Goal: Information Seeking & Learning: Learn about a topic

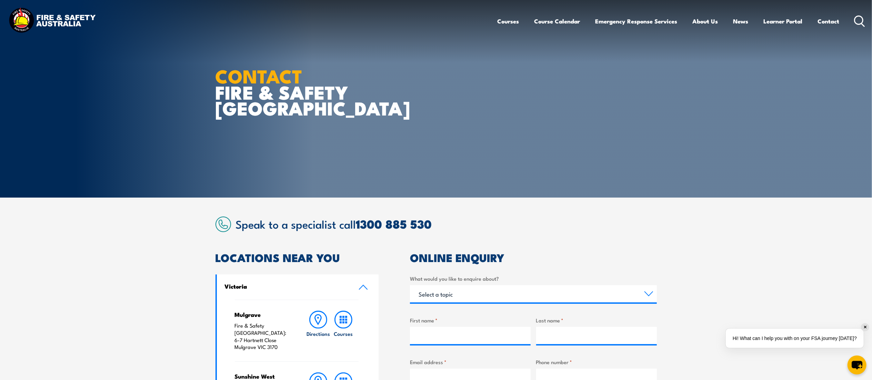
click at [858, 27] on div "Courses Course Calendar Emergency Response Services Services Overview Emergency…" at bounding box center [681, 21] width 368 height 30
click at [862, 12] on div "Courses Course Calendar Emergency Response Services Services Overview Emergency…" at bounding box center [681, 21] width 368 height 30
click at [859, 17] on icon at bounding box center [859, 21] width 11 height 11
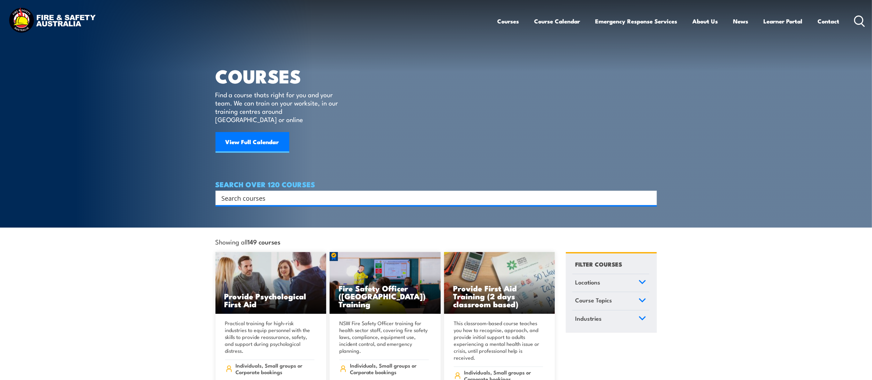
click at [294, 193] on input "Search input" at bounding box center [432, 198] width 420 height 10
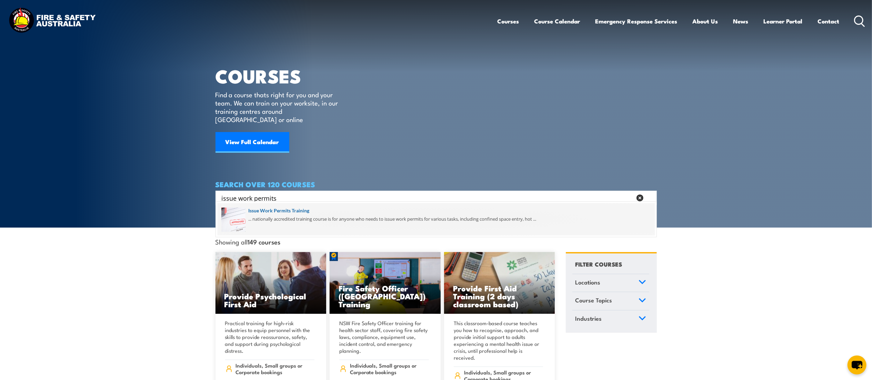
type input "issue work permits"
click at [292, 205] on span at bounding box center [436, 219] width 437 height 32
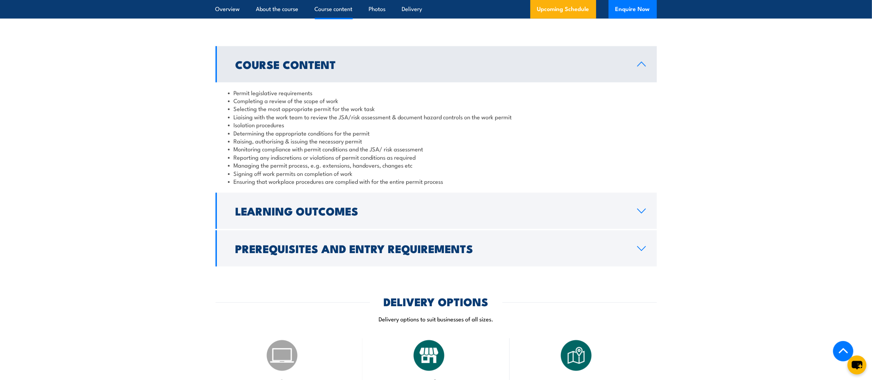
scroll to position [597, 0]
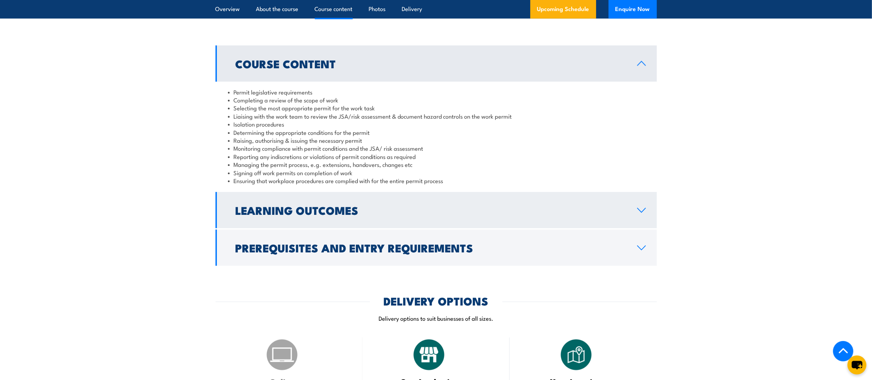
click at [250, 205] on h2 "Learning Outcomes" at bounding box center [430, 210] width 391 height 10
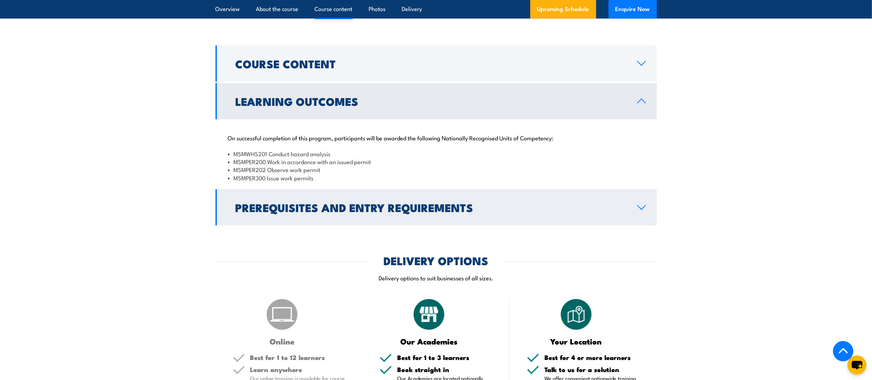
click at [247, 216] on link "Prerequisites and Entry Requirements" at bounding box center [435, 207] width 441 height 36
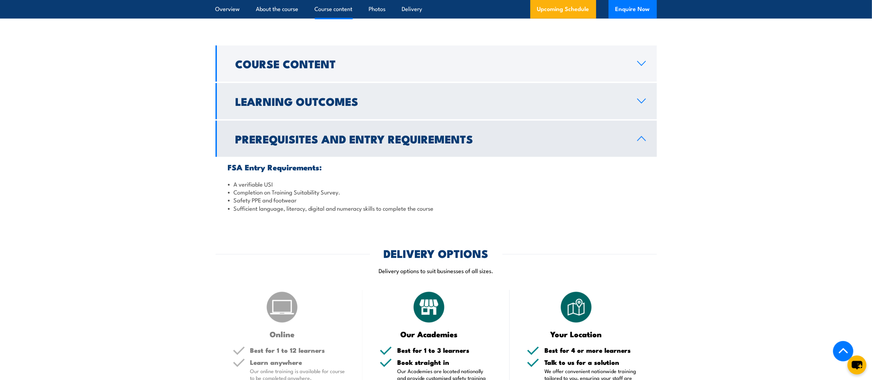
click at [283, 111] on link "Learning Outcomes" at bounding box center [435, 101] width 441 height 36
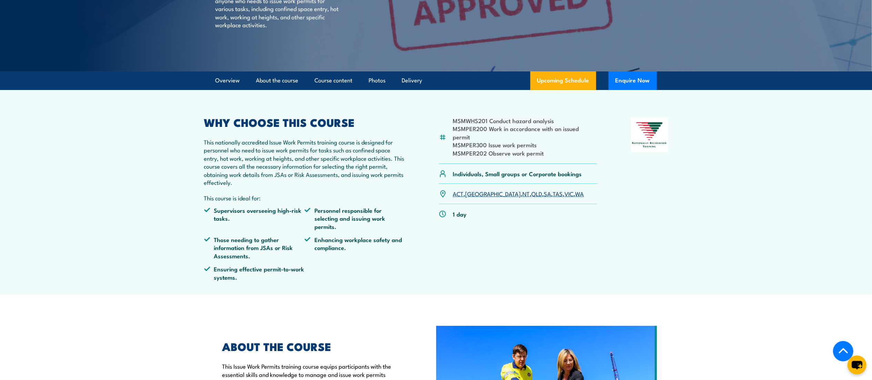
scroll to position [125, 0]
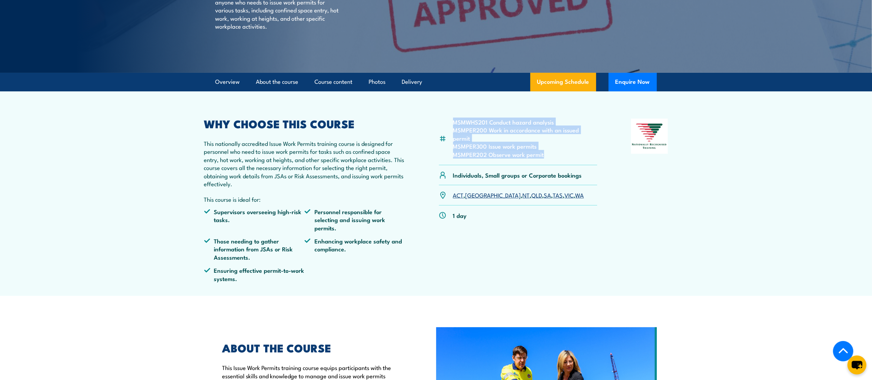
drag, startPoint x: 545, startPoint y: 151, endPoint x: 455, endPoint y: 120, distance: 95.5
click at [455, 120] on div "MSMWHS201 Conduct hazard analysis MSMPER200 Work in accordance with an issued p…" at bounding box center [518, 142] width 159 height 47
copy ul "MSMWHS201 Conduct hazard analysis MSMPER200 Work in accordance with an issued p…"
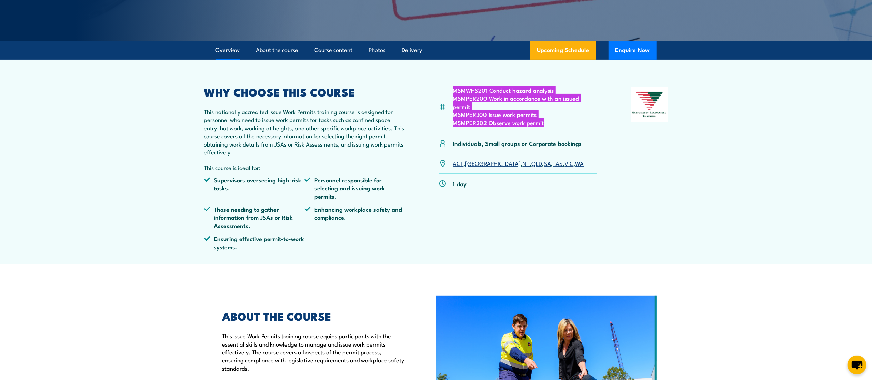
scroll to position [0, 0]
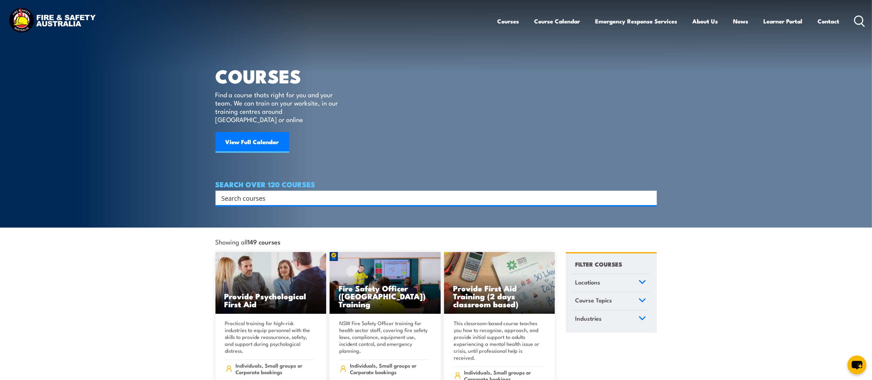
click at [280, 193] on input "Search input" at bounding box center [432, 198] width 420 height 10
type input "issue"
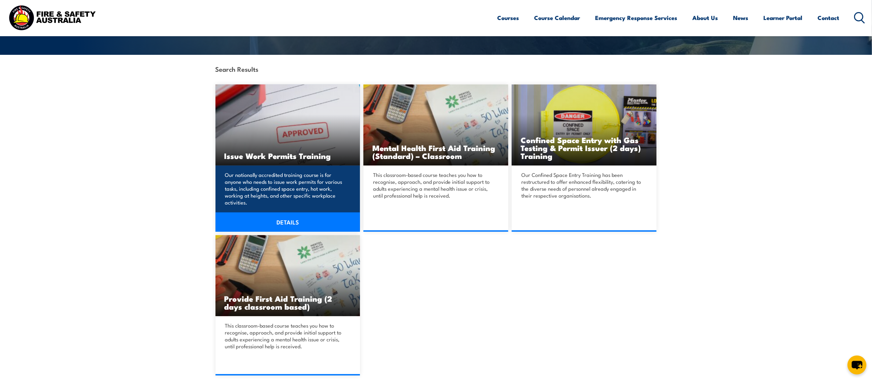
scroll to position [140, 0]
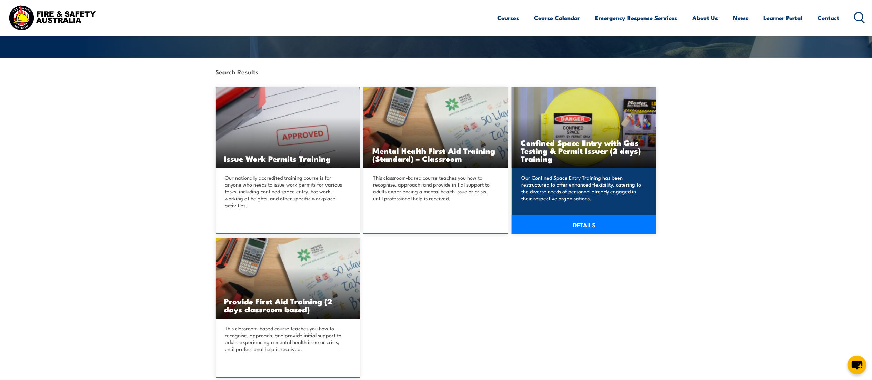
click at [561, 148] on h3 "Confined Space Entry with Gas Testing & Permit Issuer (2 days) Training" at bounding box center [583, 151] width 127 height 24
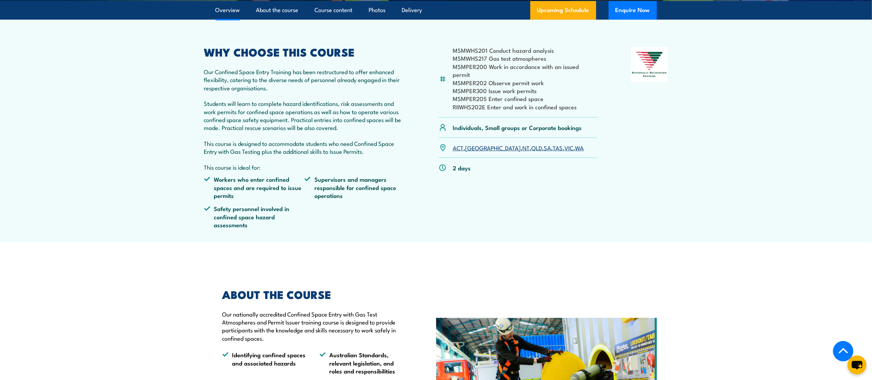
scroll to position [219, 0]
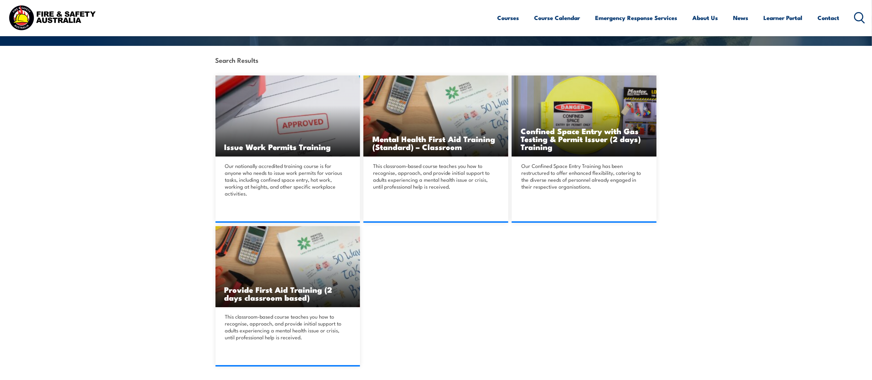
scroll to position [152, 0]
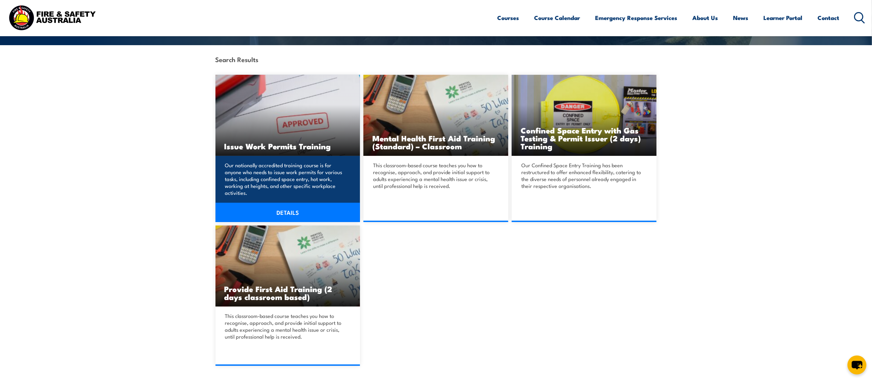
click at [291, 204] on link "DETAILS" at bounding box center [287, 212] width 145 height 19
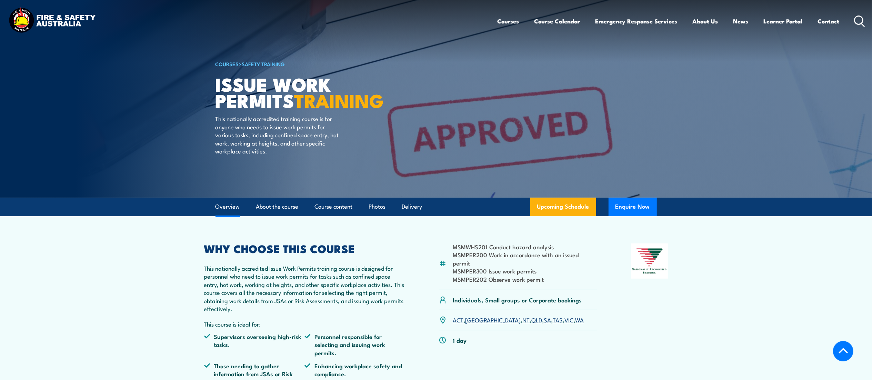
scroll to position [215, 0]
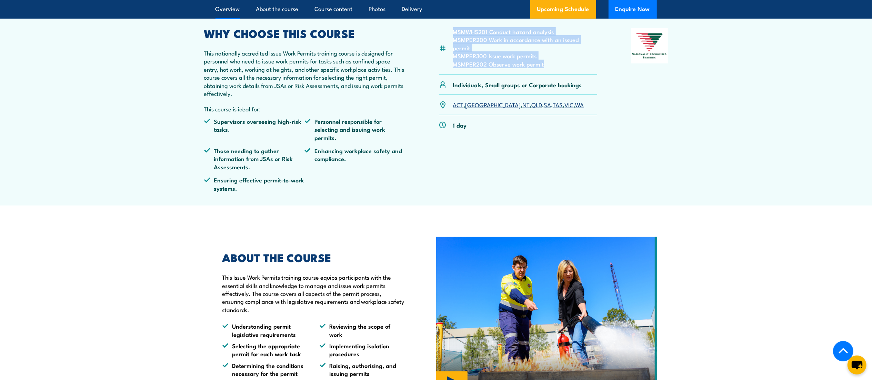
drag, startPoint x: 550, startPoint y: 58, endPoint x: 439, endPoint y: 34, distance: 114.2
click at [439, 34] on div "MSMWHS201 Conduct hazard analysis MSMPER200 Work in accordance with an issued p…" at bounding box center [518, 51] width 159 height 47
copy div "MSMWHS201 Conduct hazard analysis MSMPER200 Work in accordance with an issued p…"
